Goal: Information Seeking & Learning: Learn about a topic

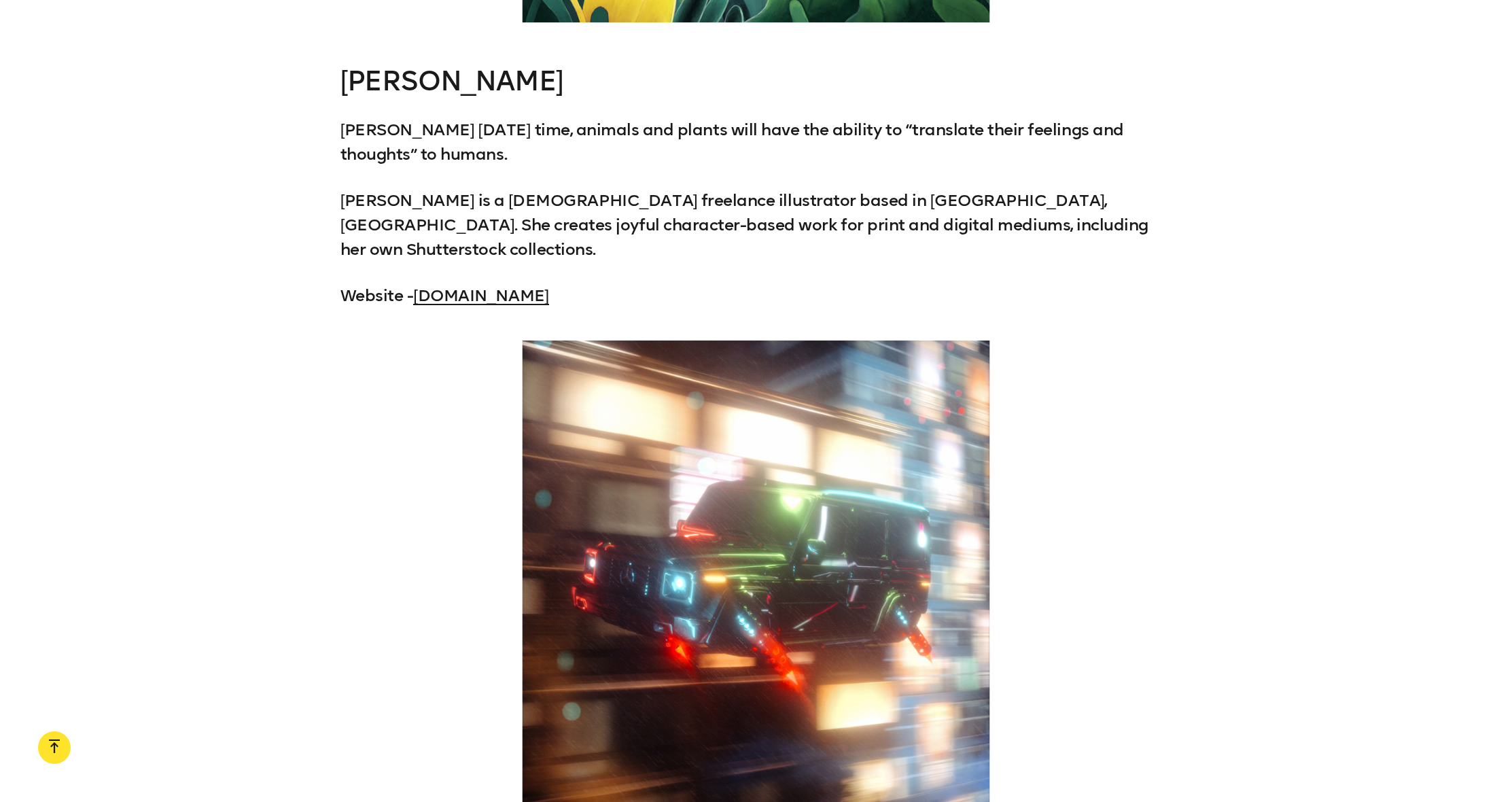
scroll to position [7779, 0]
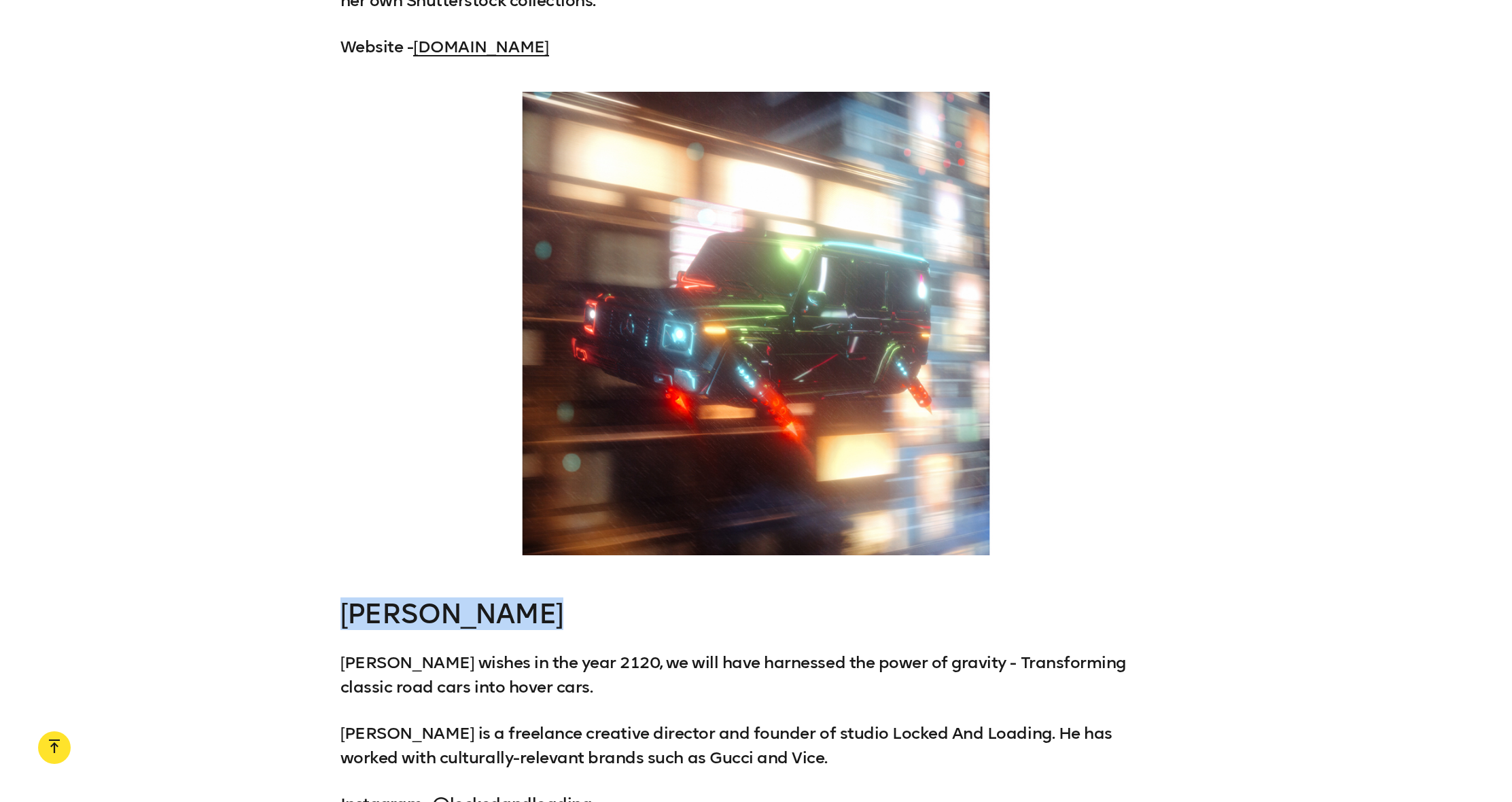
drag, startPoint x: 341, startPoint y: 485, endPoint x: 544, endPoint y: 486, distance: 203.0
click at [544, 599] on div "[PERSON_NAME] [PERSON_NAME] wishes in the year 2120, we will have harnessed the…" at bounding box center [756, 708] width 1512 height 218
copy h3 "[PERSON_NAME]"
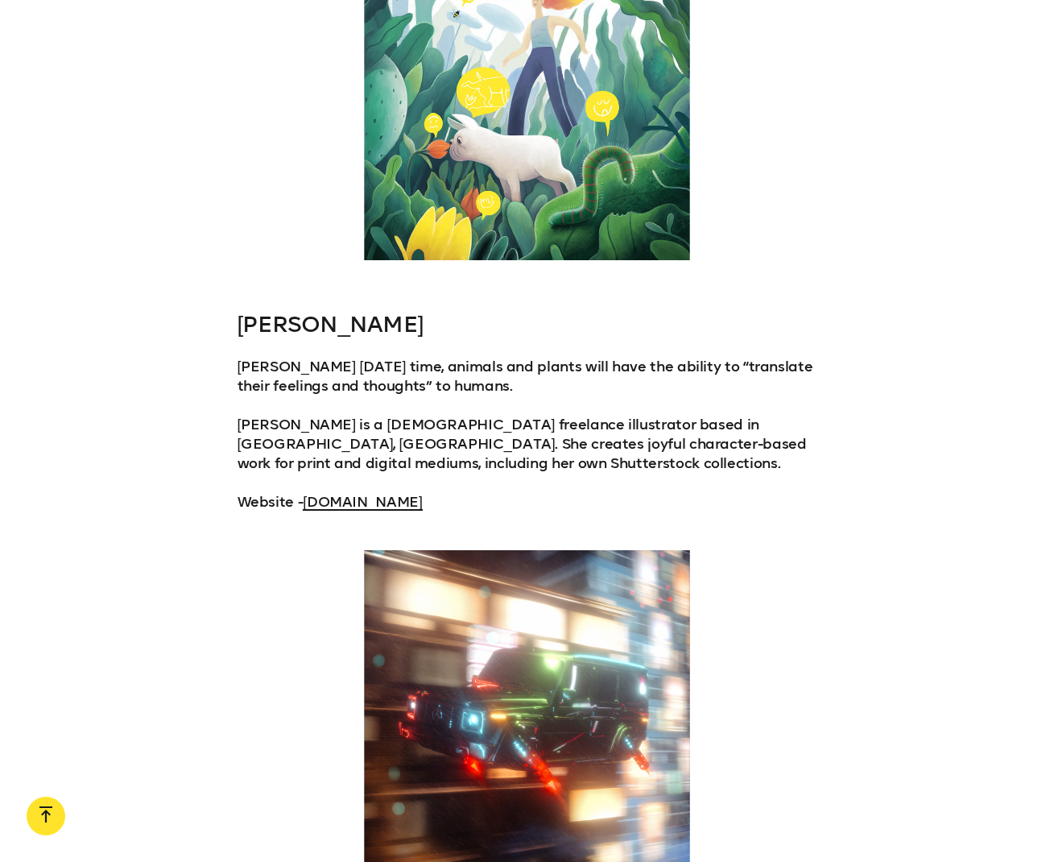
scroll to position [6202, 0]
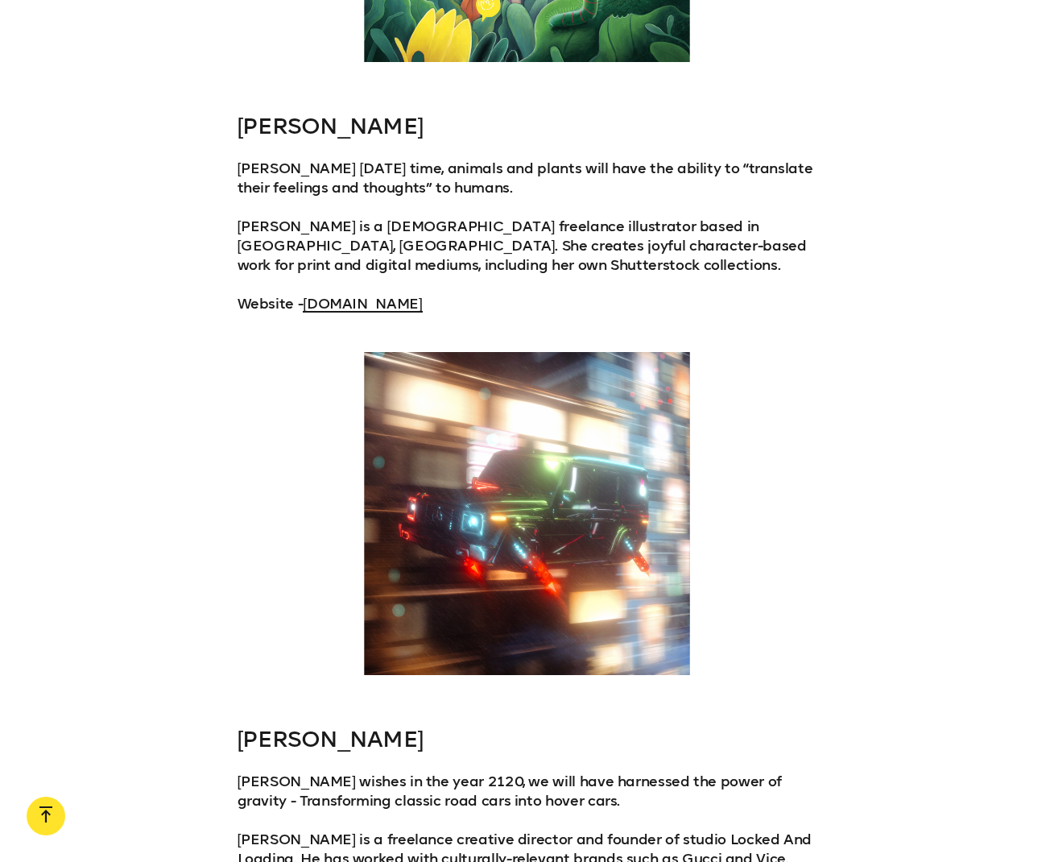
drag, startPoint x: 507, startPoint y: 360, endPoint x: 724, endPoint y: 369, distance: 216.9
click at [724, 369] on div at bounding box center [528, 513] width 580 height 323
drag, startPoint x: 613, startPoint y: 342, endPoint x: 494, endPoint y: 322, distance: 120.8
click at [591, 377] on div at bounding box center [528, 513] width 580 height 323
drag, startPoint x: 366, startPoint y: 195, endPoint x: 492, endPoint y: 284, distance: 154.9
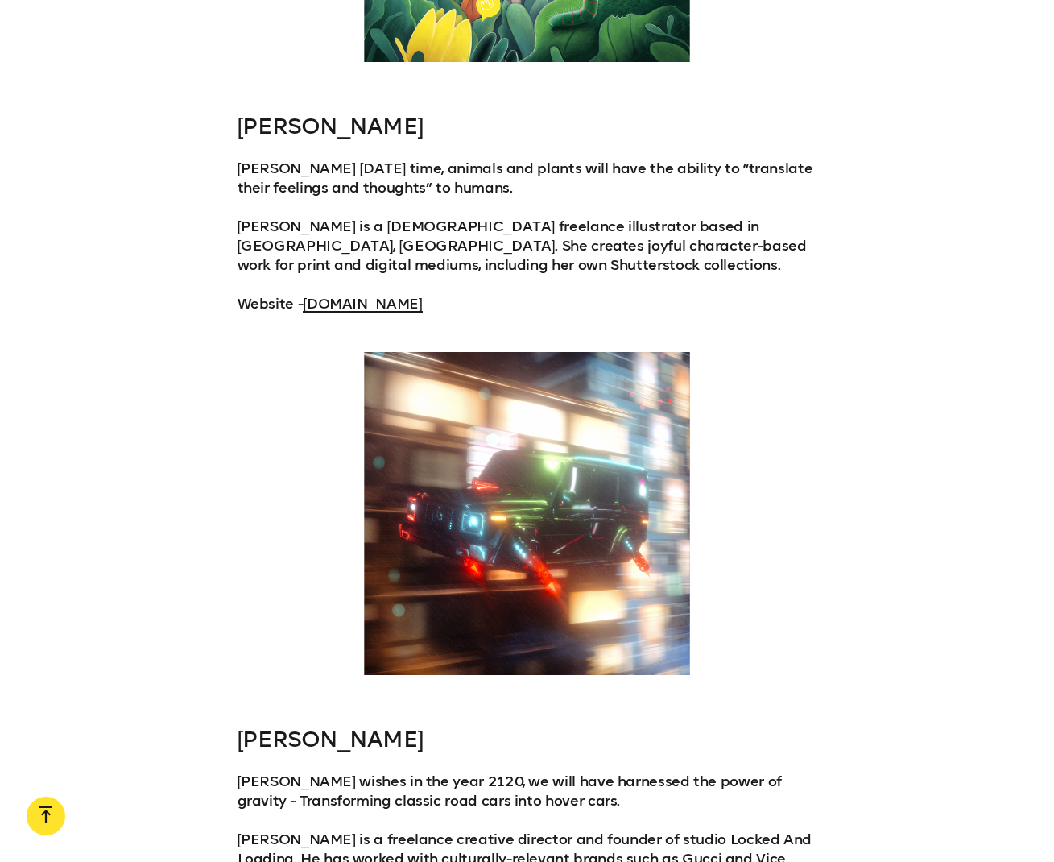
click at [492, 352] on div at bounding box center [528, 513] width 580 height 323
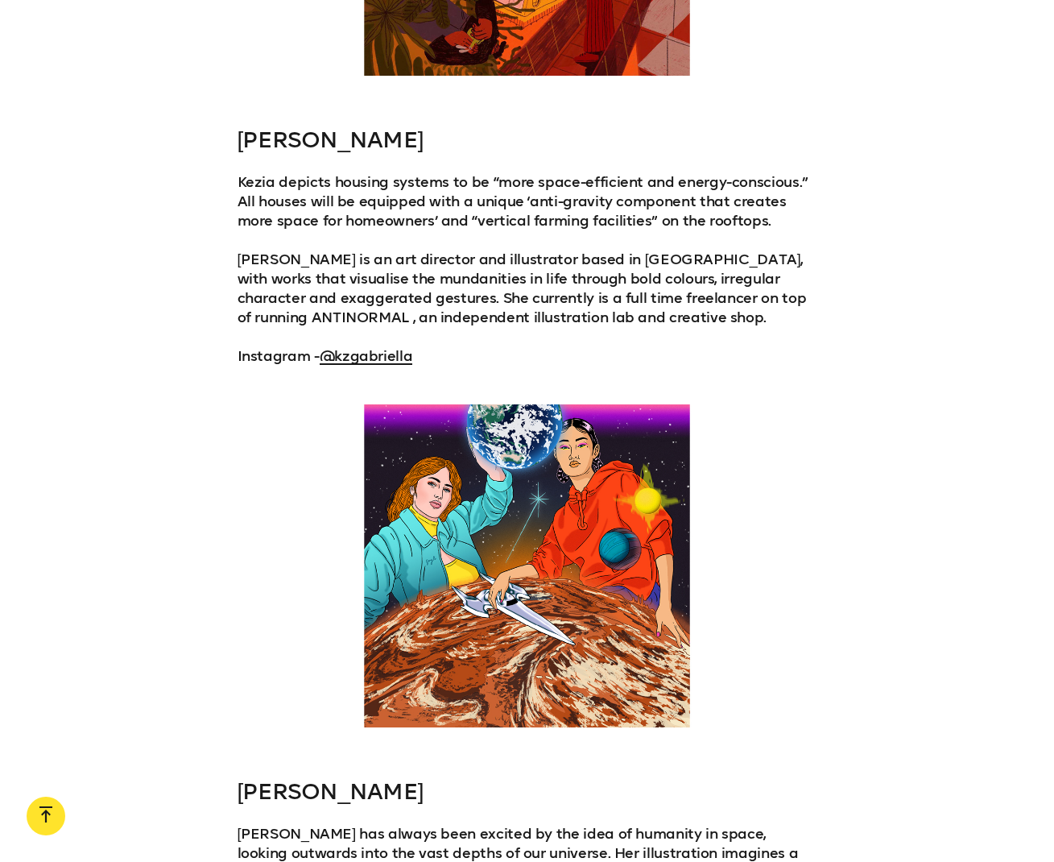
scroll to position [3800, 0]
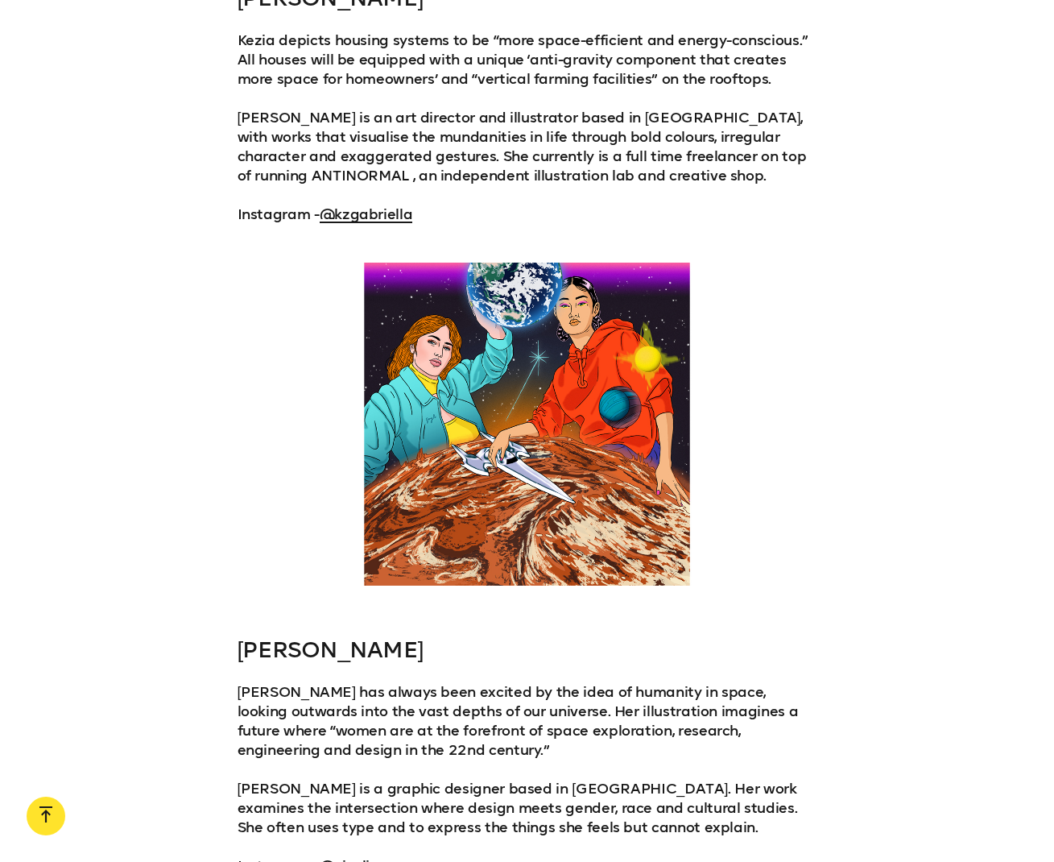
click at [343, 857] on link "@_joyli" at bounding box center [345, 866] width 50 height 18
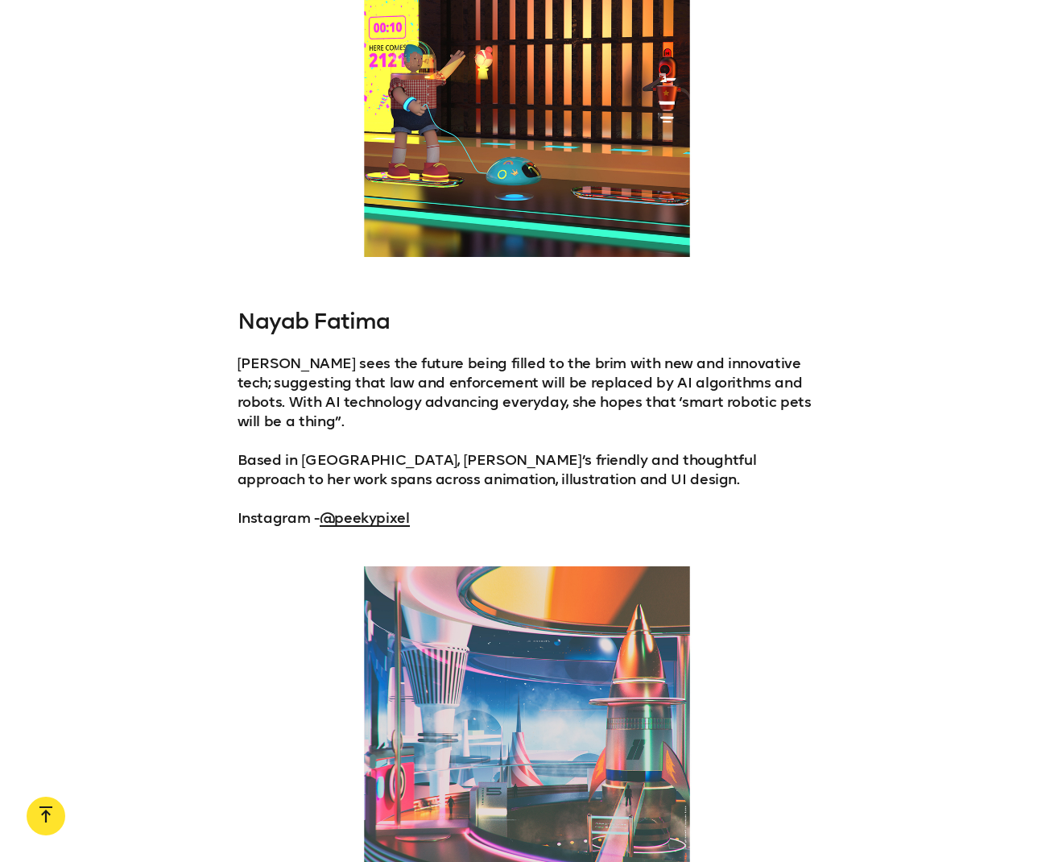
scroll to position [9375, 0]
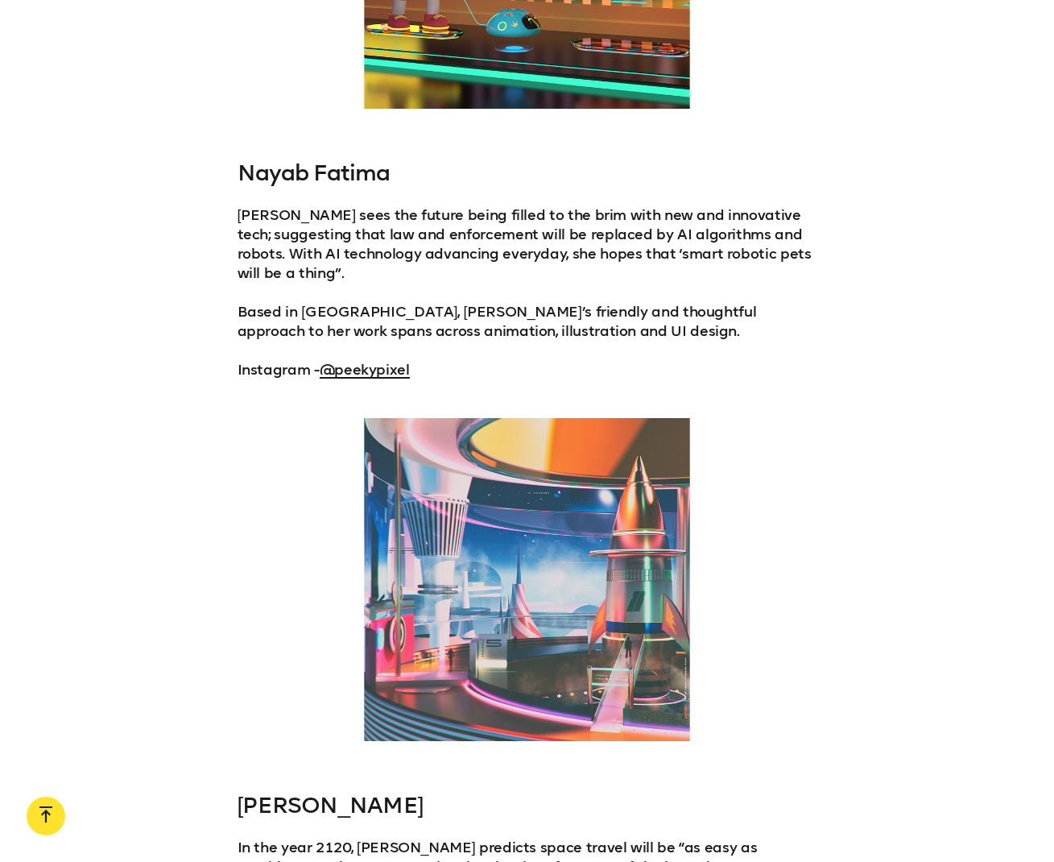
drag, startPoint x: 242, startPoint y: 570, endPoint x: 400, endPoint y: 569, distance: 157.9
click at [400, 793] on h3 "[PERSON_NAME]" at bounding box center [528, 806] width 580 height 26
copy h3 "[PERSON_NAME]"
